Goal: Information Seeking & Learning: Check status

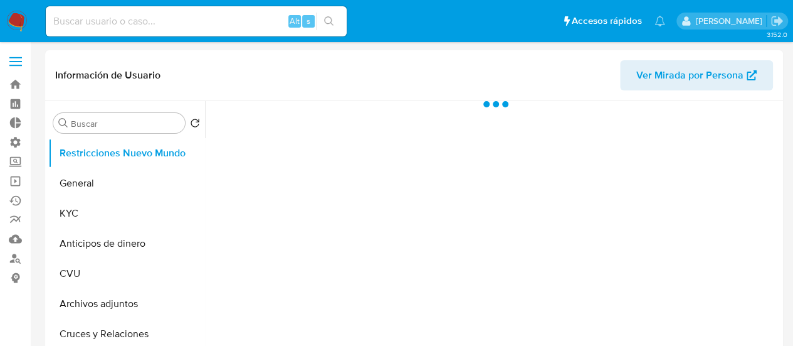
select select "10"
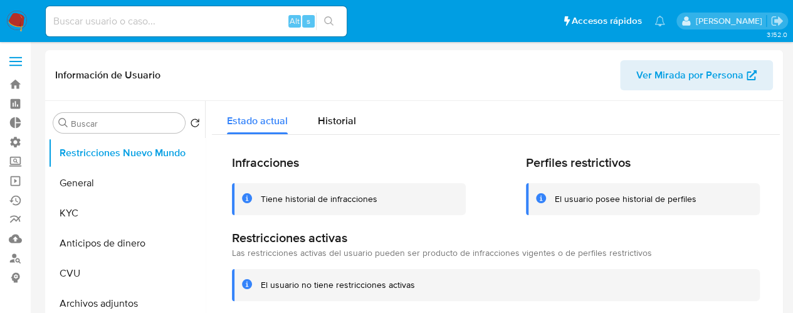
click at [19, 13] on img at bounding box center [16, 21] width 21 height 21
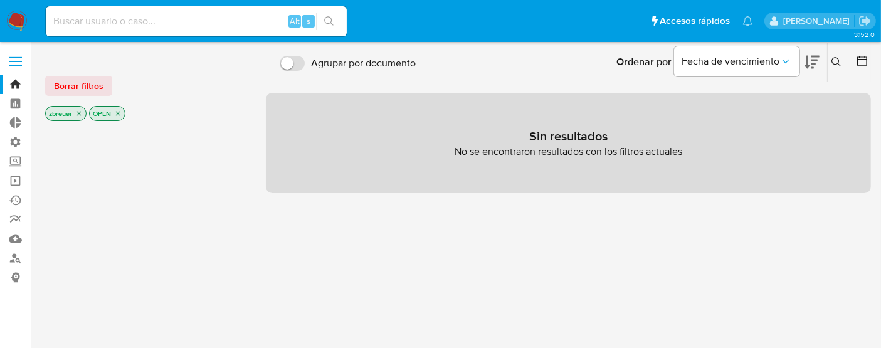
click at [78, 110] on icon "close-filter" at bounding box center [79, 114] width 8 height 8
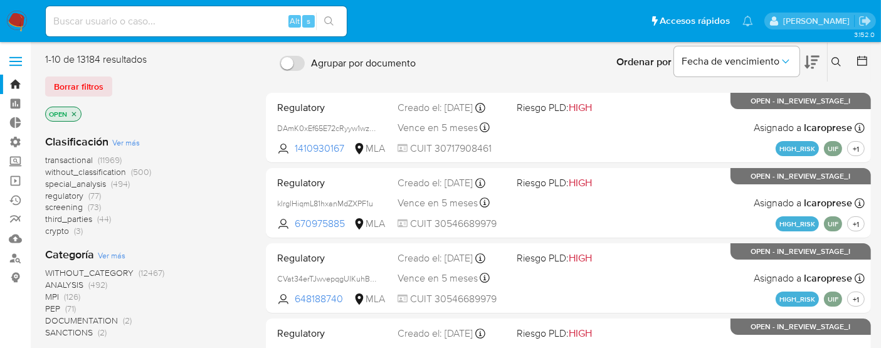
click at [78, 110] on p "OPEN" at bounding box center [63, 114] width 35 height 14
click at [71, 111] on icon "close-filter" at bounding box center [74, 114] width 8 height 8
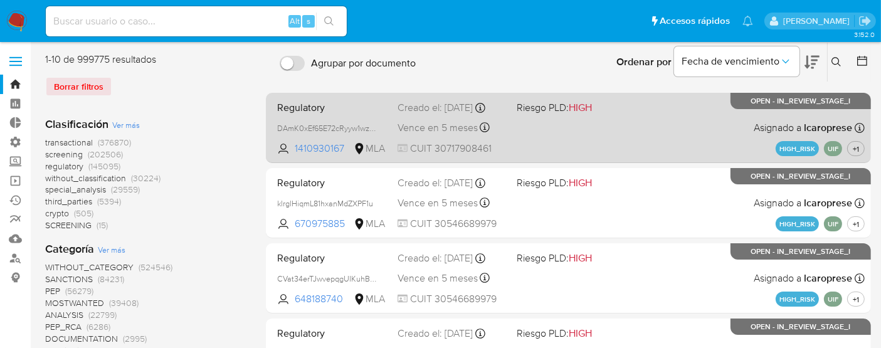
click at [661, 125] on div "Regulatory DAmK0xEf65E72cRyyw1wzIP3 1410930167 MLA Riesgo PLD: HIGH Creado el: …" at bounding box center [568, 127] width 593 height 63
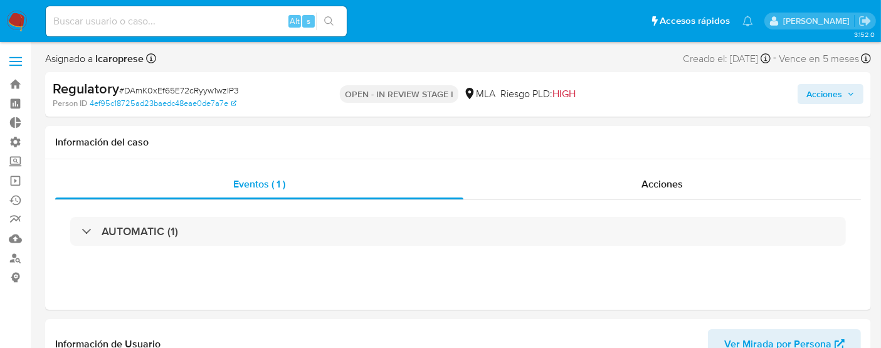
select select "10"
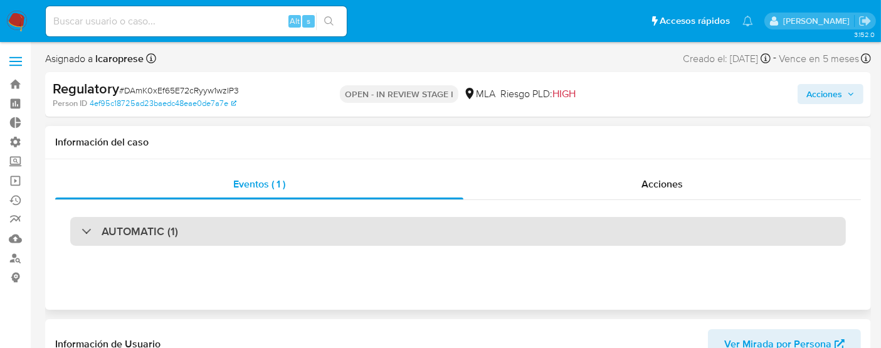
click at [168, 229] on h3 "AUTOMATIC (1)" at bounding box center [140, 231] width 76 height 14
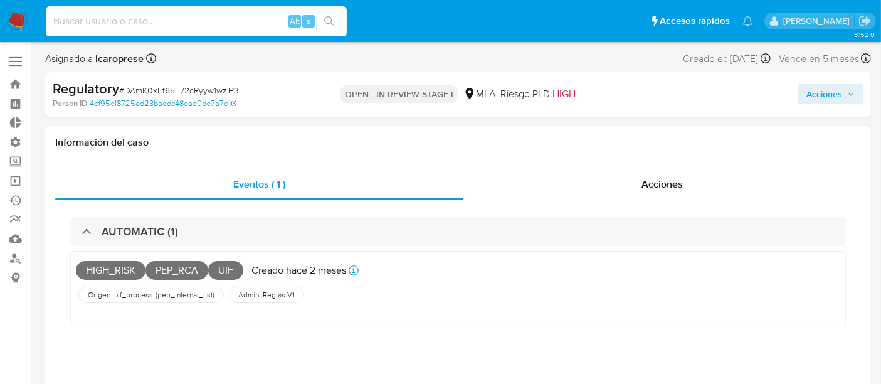
click at [208, 19] on input at bounding box center [196, 21] width 301 height 16
paste input "294571874"
type input "294571874"
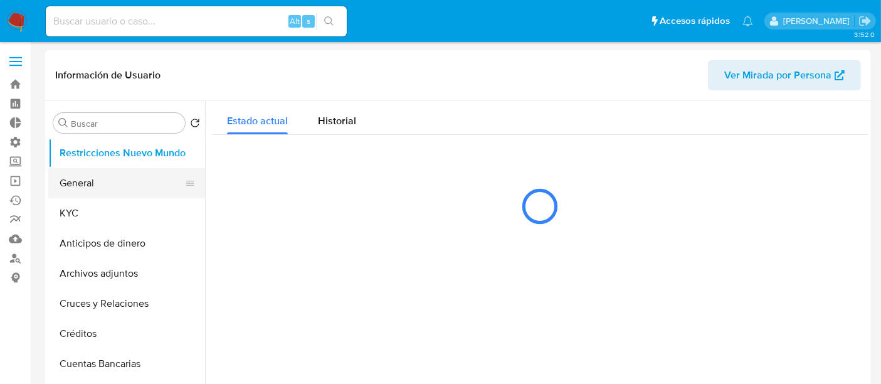
select select "10"
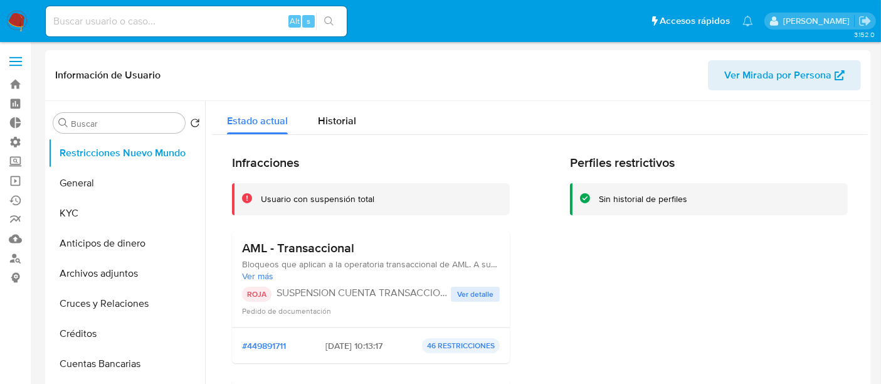
click at [464, 288] on span "Ver detalle" at bounding box center [475, 294] width 36 height 13
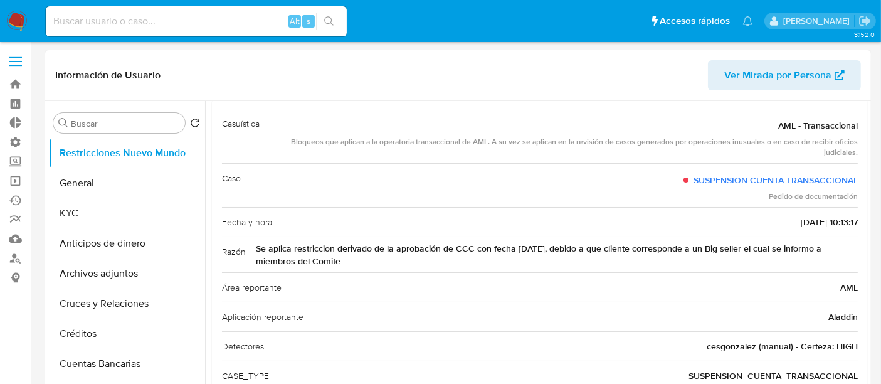
scroll to position [121, 0]
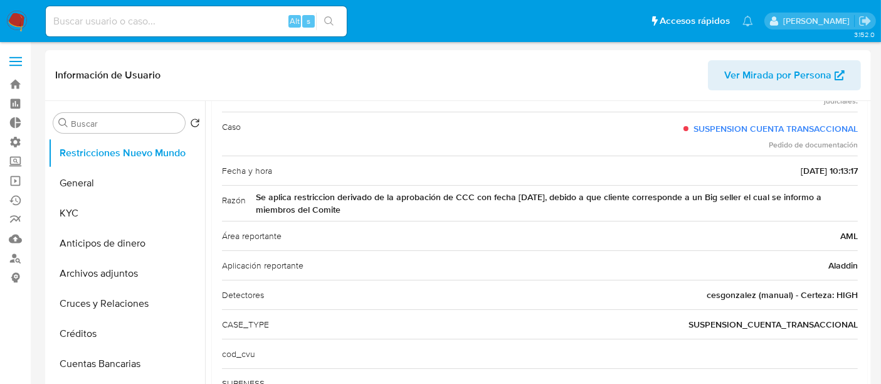
drag, startPoint x: 625, startPoint y: 173, endPoint x: 683, endPoint y: 65, distance: 122.3
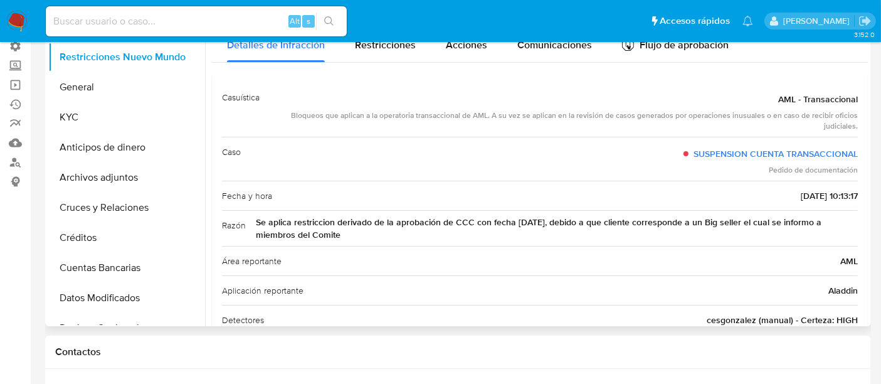
scroll to position [0, 0]
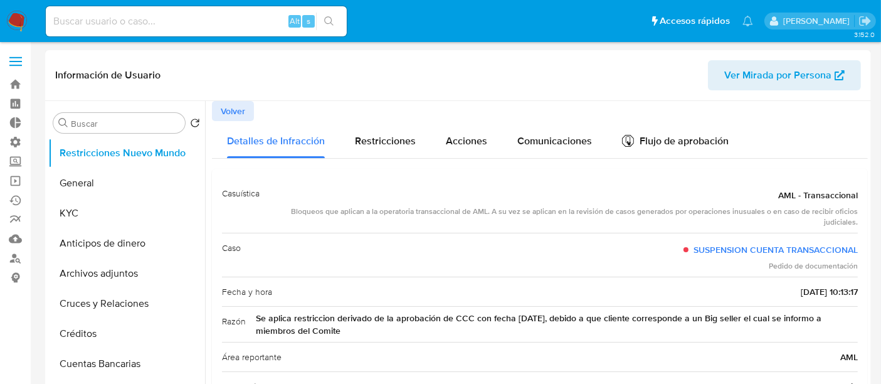
click at [221, 102] on span "Volver" at bounding box center [233, 111] width 24 height 18
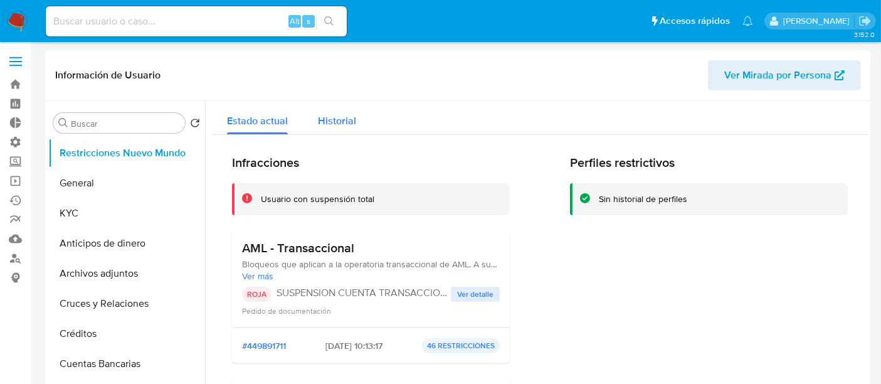
click at [362, 115] on button "Historial" at bounding box center [337, 117] width 68 height 33
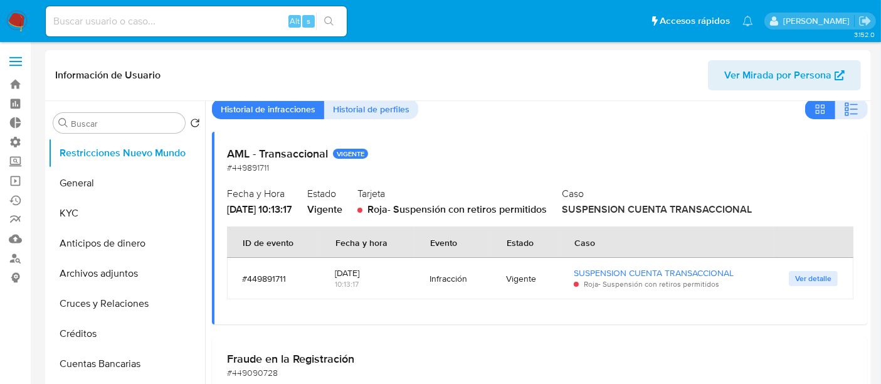
scroll to position [70, 0]
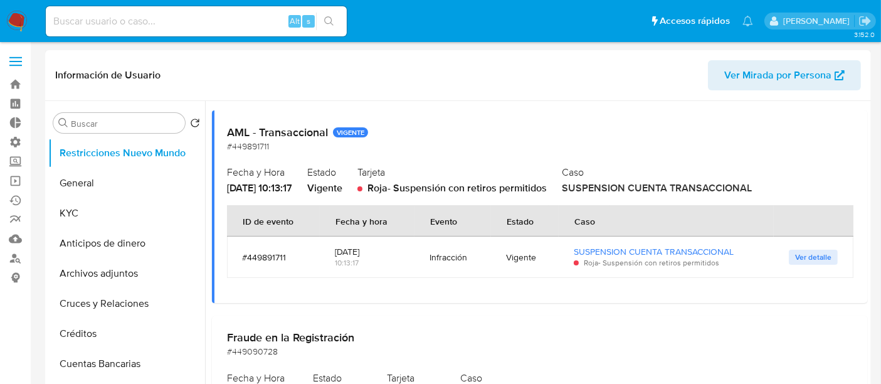
drag, startPoint x: 241, startPoint y: 255, endPoint x: 290, endPoint y: 260, distance: 49.1
click at [290, 260] on td "#449891711" at bounding box center [273, 256] width 93 height 41
drag, startPoint x: 591, startPoint y: 183, endPoint x: 774, endPoint y: 188, distance: 183.2
click at [752, 188] on span "SUSPENSION CUENTA TRANSACCIONAL" at bounding box center [657, 188] width 190 height 14
drag, startPoint x: 241, startPoint y: 260, endPoint x: 290, endPoint y: 258, distance: 48.3
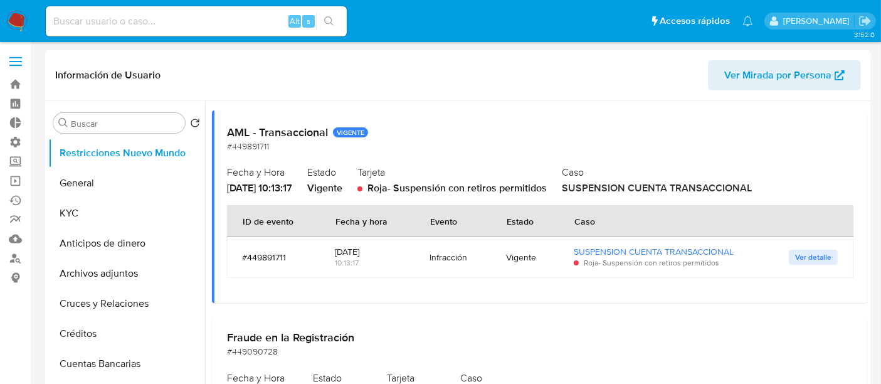
click at [290, 258] on div "#449891711" at bounding box center [273, 256] width 63 height 11
drag, startPoint x: 228, startPoint y: 189, endPoint x: 317, endPoint y: 186, distance: 89.1
click at [317, 186] on div "AML - Transaccional VIGENTE #449891711 Fecha y Hora [DATE] 10:13:17 Estado Vige…" at bounding box center [540, 206] width 656 height 193
click at [292, 186] on span "[DATE] 10:13:17" at bounding box center [259, 188] width 65 height 14
drag, startPoint x: 317, startPoint y: 186, endPoint x: 241, endPoint y: 173, distance: 76.9
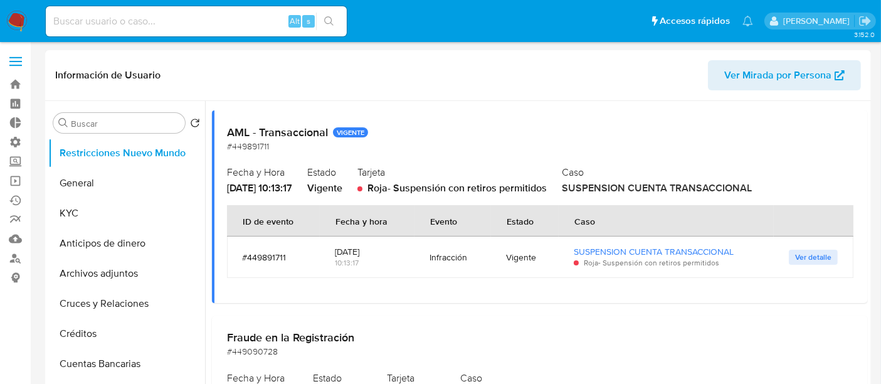
click at [241, 173] on div "Fecha y Hora [DATE] 10:13:17" at bounding box center [259, 178] width 65 height 33
